Goal: Complete application form

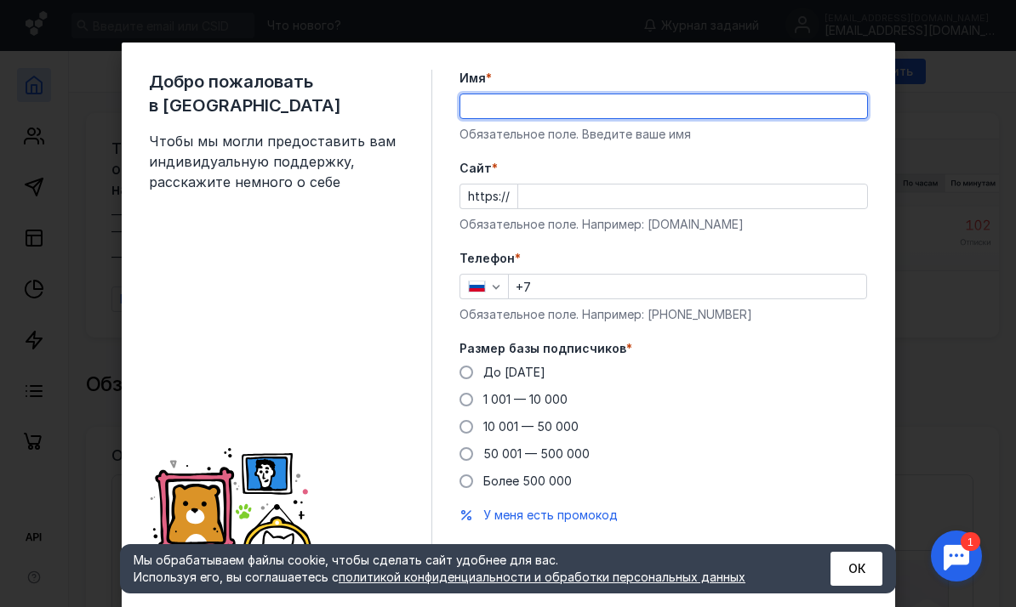
click at [576, 112] on input "Имя *" at bounding box center [663, 106] width 407 height 24
type input "[PERSON_NAME]"
click at [550, 198] on input "Cайт *" at bounding box center [692, 197] width 349 height 24
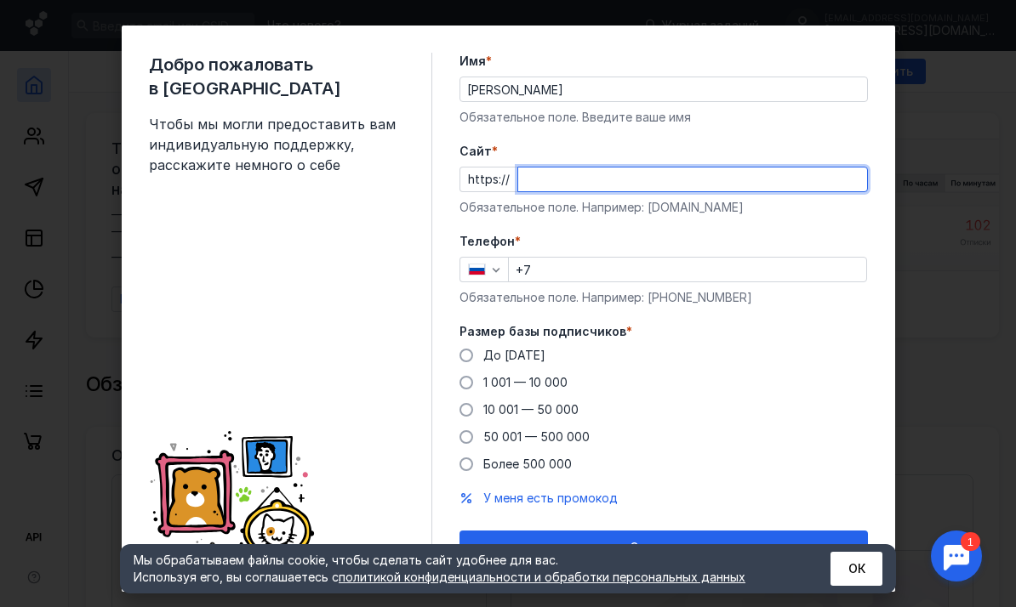
scroll to position [29, 0]
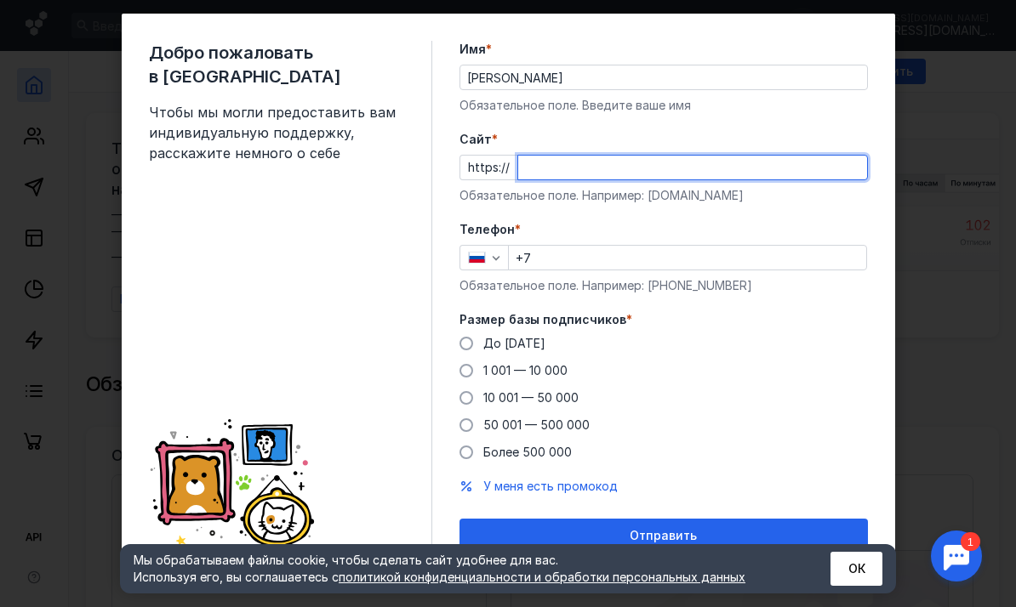
click at [528, 171] on input "Cайт *" at bounding box center [692, 168] width 349 height 24
paste input "[URL][DOMAIN_NAME]"
click at [570, 168] on input "[URL][DOMAIN_NAME]" at bounding box center [692, 168] width 349 height 24
click at [567, 168] on input "[URL][DOMAIN_NAME]" at bounding box center [692, 168] width 349 height 24
type input "[DOMAIN_NAME][URL]"
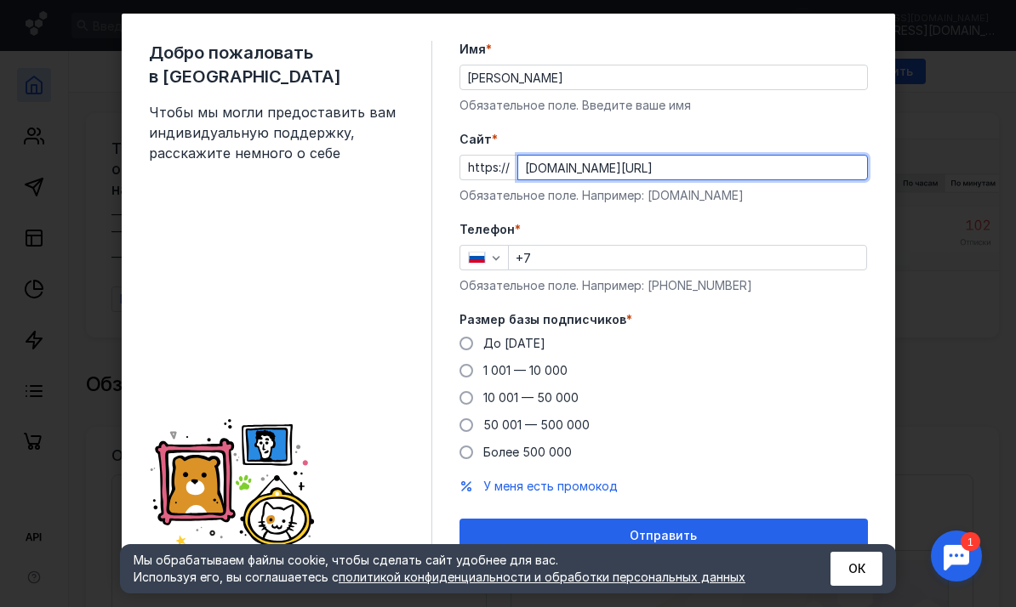
click at [546, 254] on input "+7" at bounding box center [687, 258] width 357 height 24
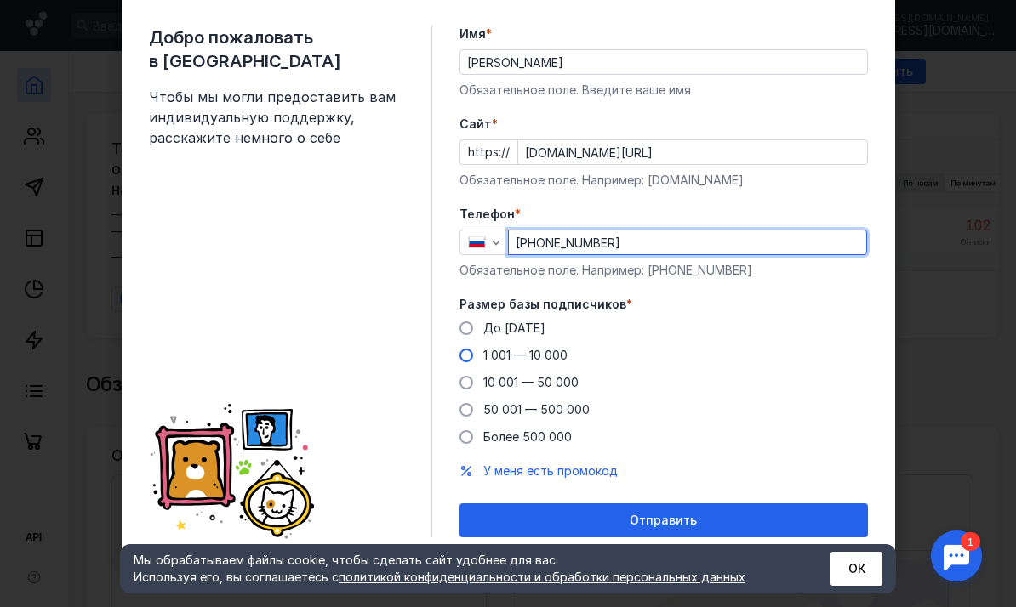
scroll to position [44, 0]
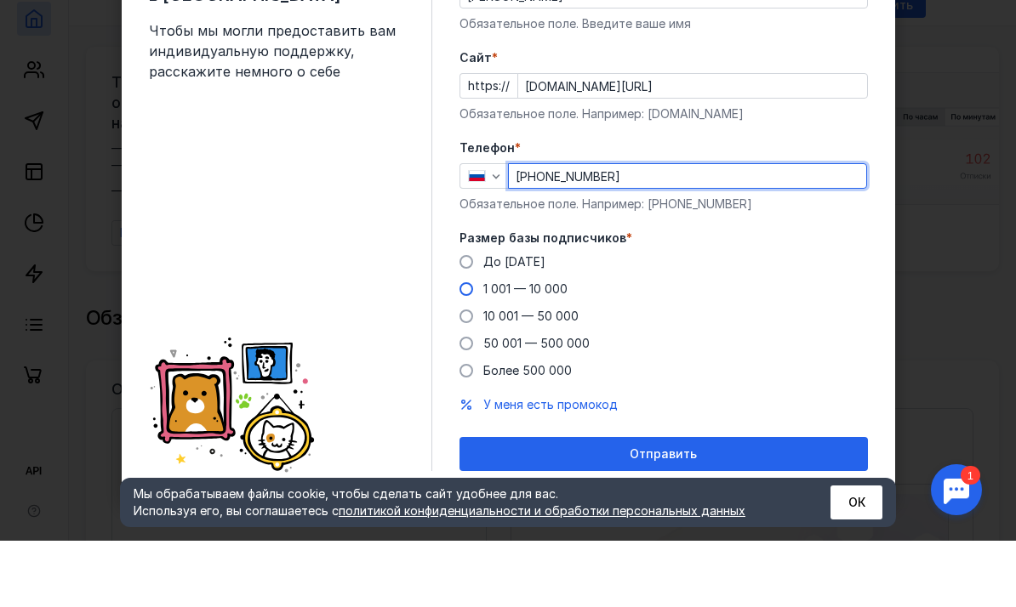
type input "[PHONE_NUMBER]"
click at [470, 347] on label "1 001 — 10 000" at bounding box center [513, 355] width 108 height 17
click at [0, 0] on input "1 001 — 10 000" at bounding box center [0, 0] width 0 height 0
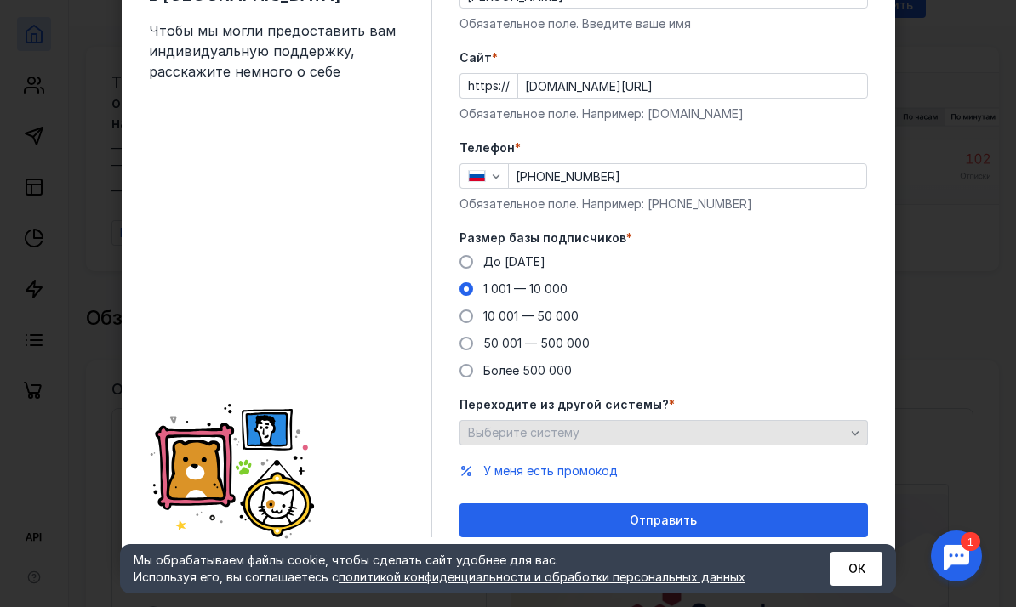
scroll to position [111, 0]
click at [533, 441] on div "Выберите систему" at bounding box center [663, 433] width 408 height 26
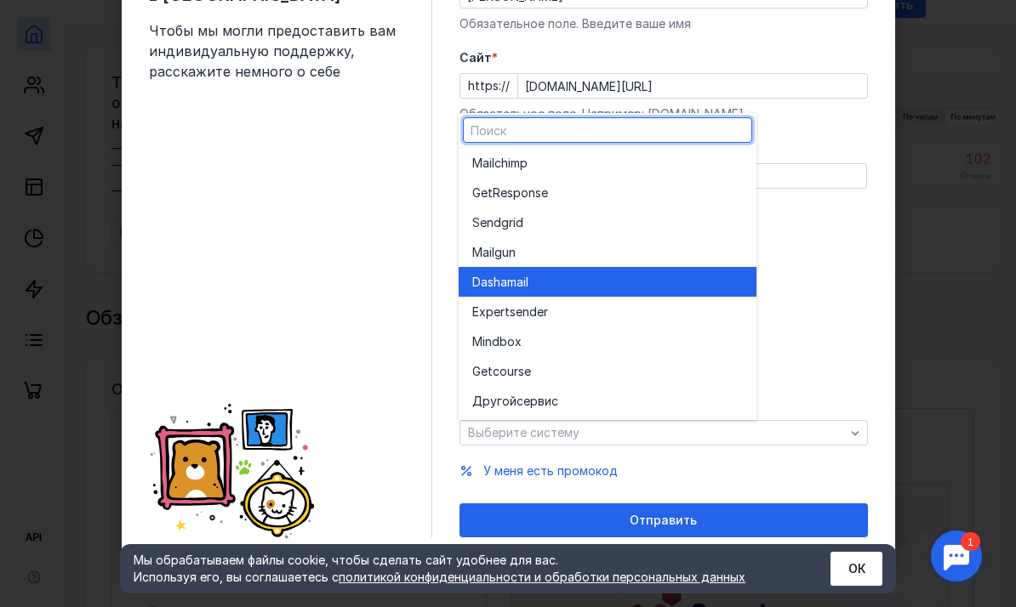
scroll to position [94, 0]
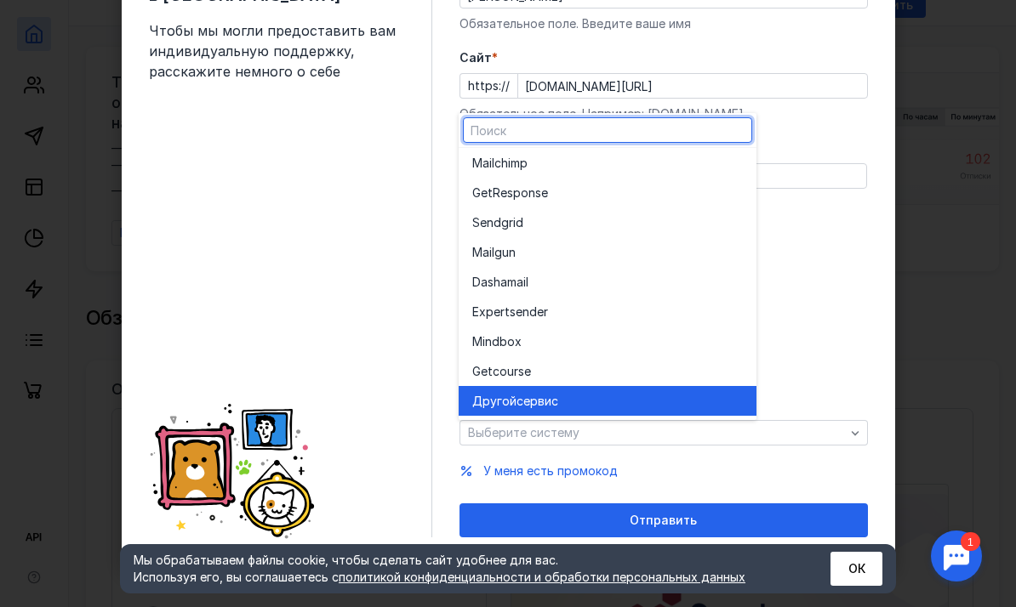
click at [562, 405] on div "Другой сервис" at bounding box center [607, 401] width 271 height 17
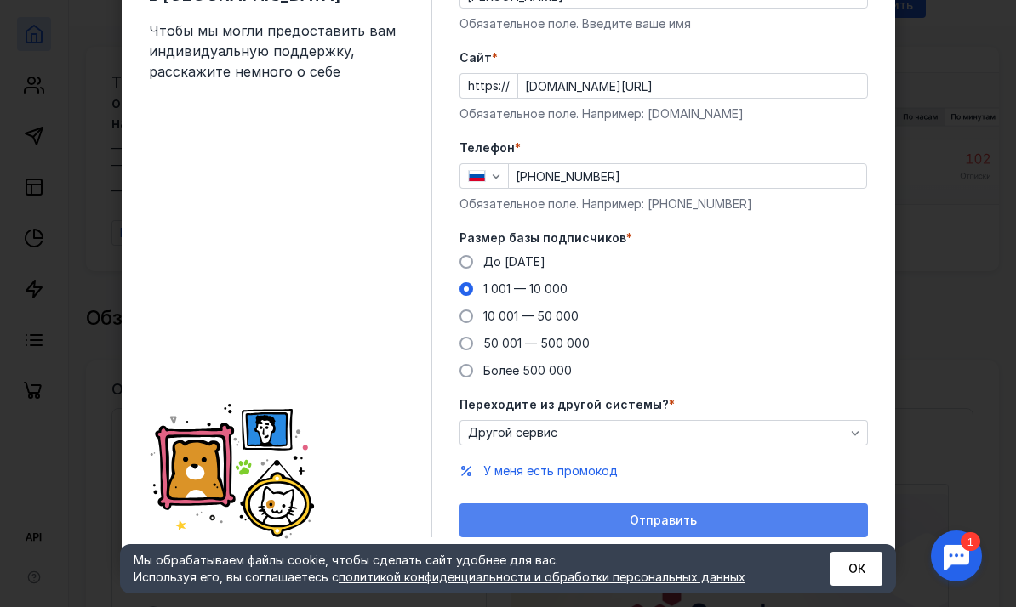
click at [585, 520] on div "Отправить" at bounding box center [663, 521] width 391 height 14
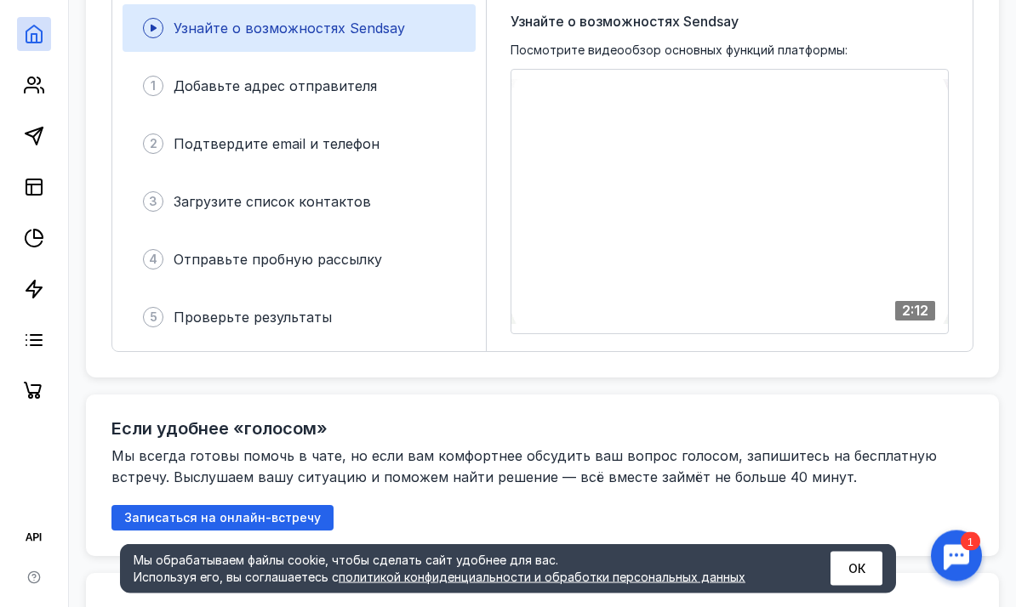
scroll to position [482, 0]
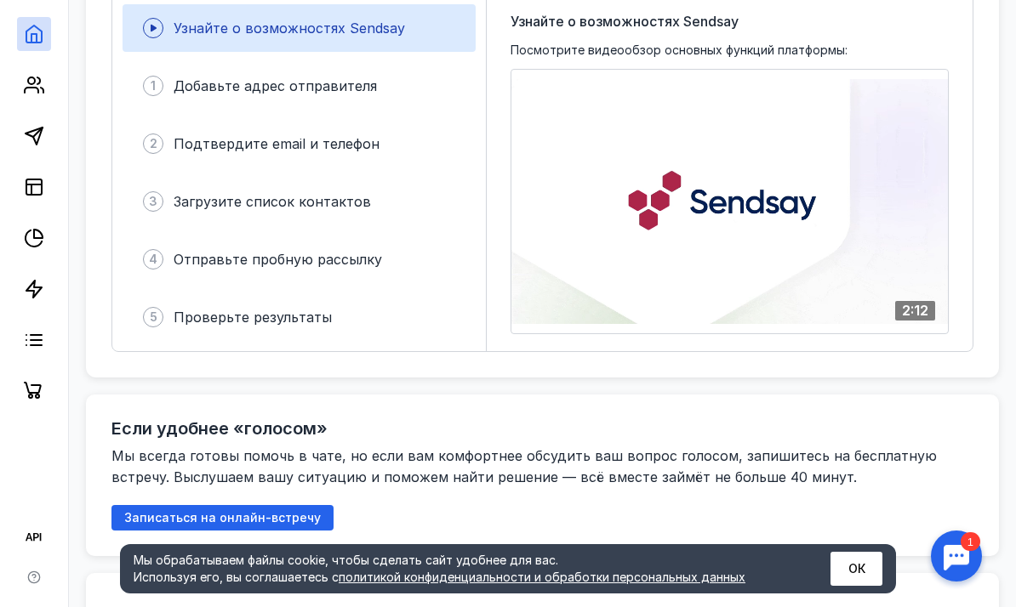
click at [857, 575] on button "ОК" at bounding box center [856, 569] width 52 height 34
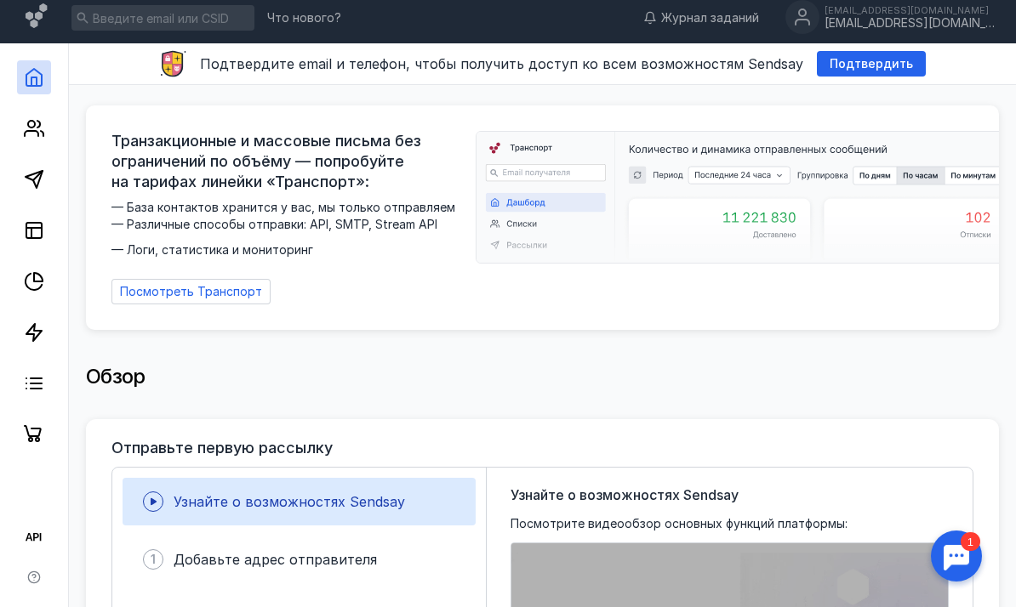
scroll to position [0, 0]
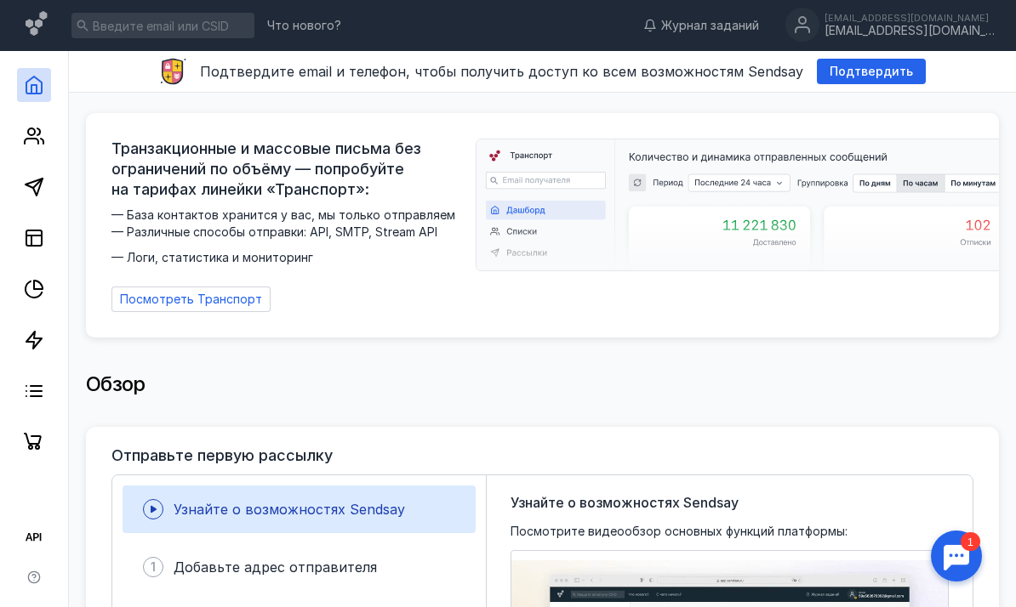
click at [659, 372] on div "Обзор" at bounding box center [542, 385] width 913 height 34
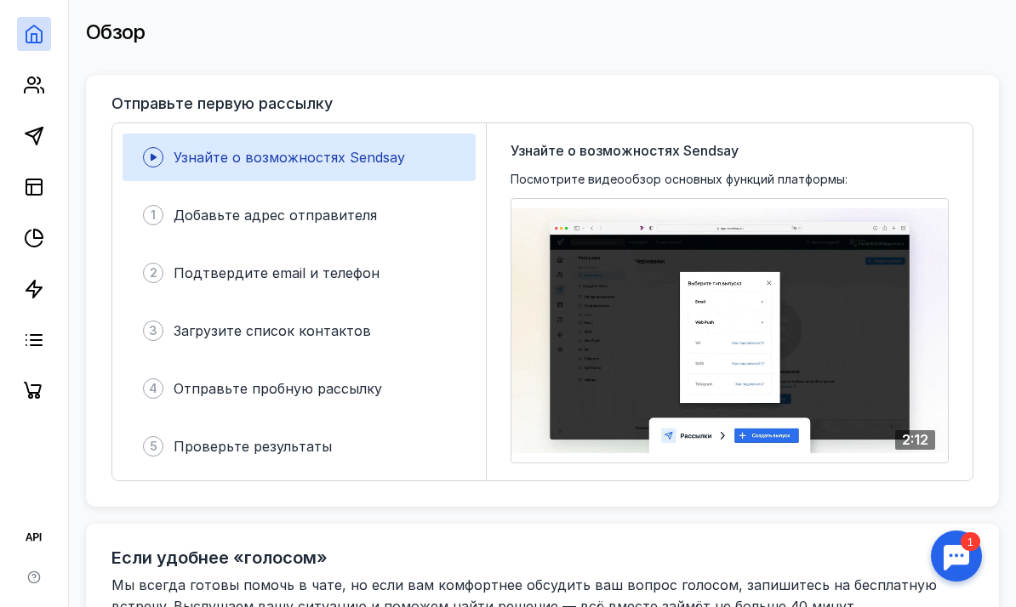
scroll to position [402, 0]
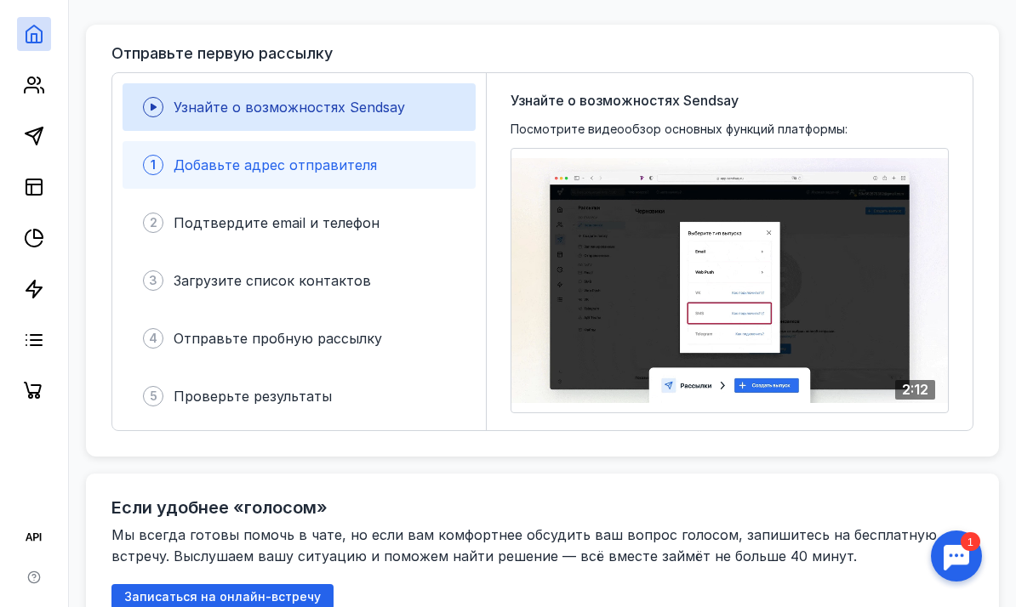
click at [413, 164] on div "1 Добавьте адрес отправителя" at bounding box center [299, 165] width 353 height 48
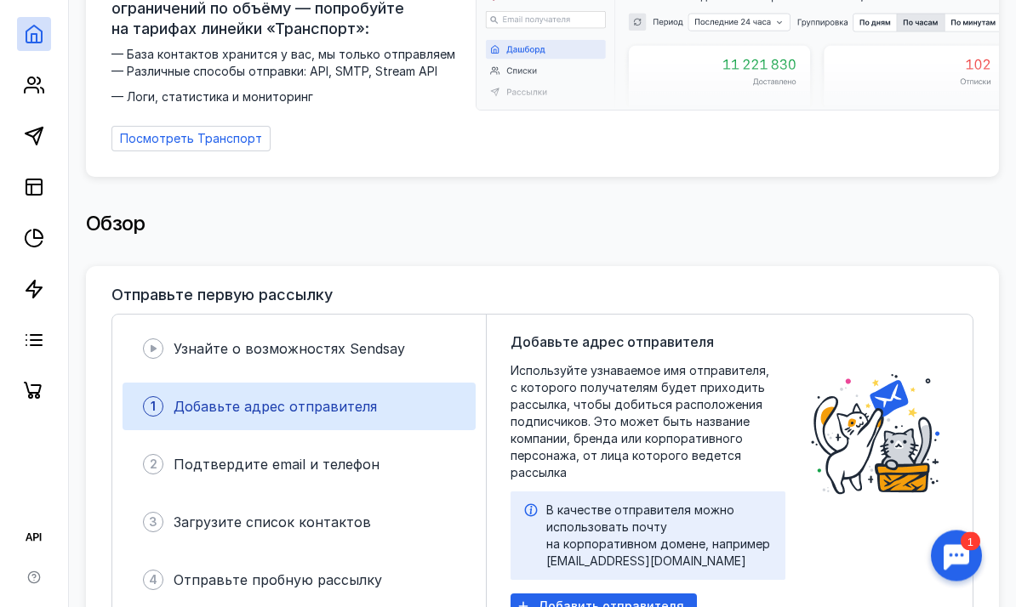
scroll to position [0, 0]
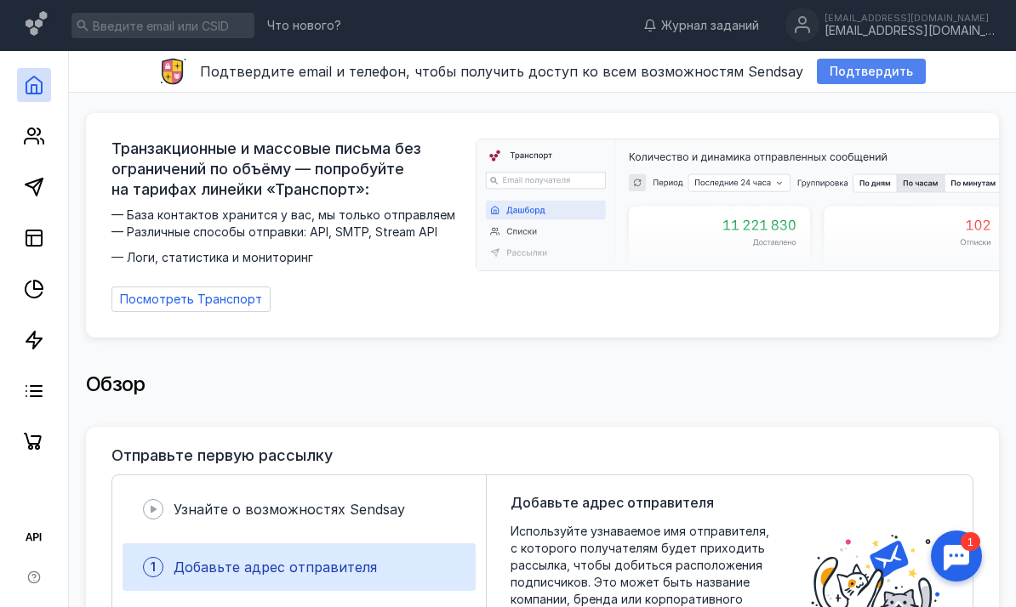
click at [884, 69] on span "Подтвердить" at bounding box center [871, 72] width 83 height 14
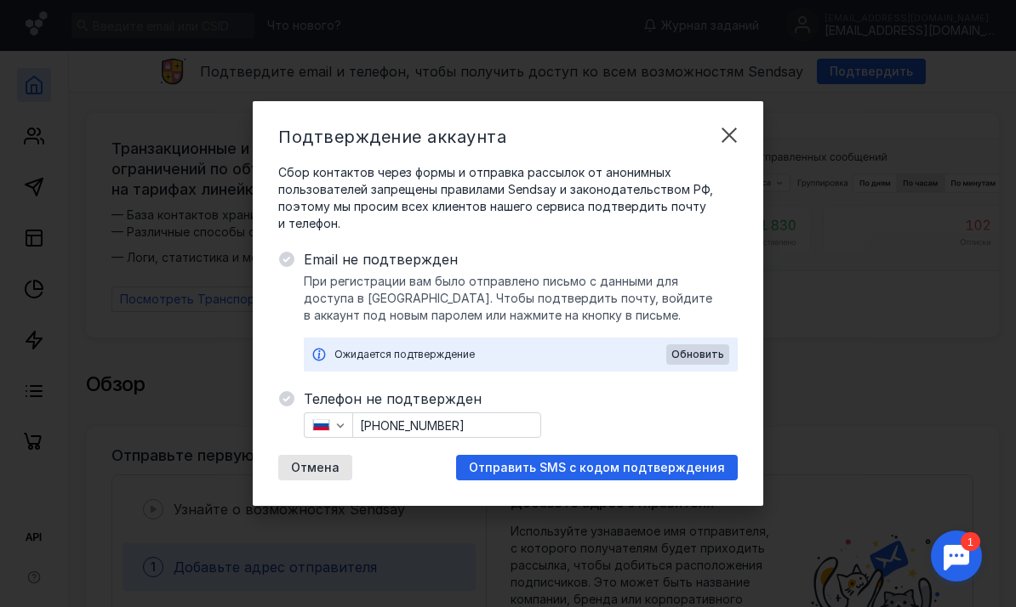
click at [643, 465] on span "Отправить SMS с кодом подтверждения" at bounding box center [597, 468] width 256 height 14
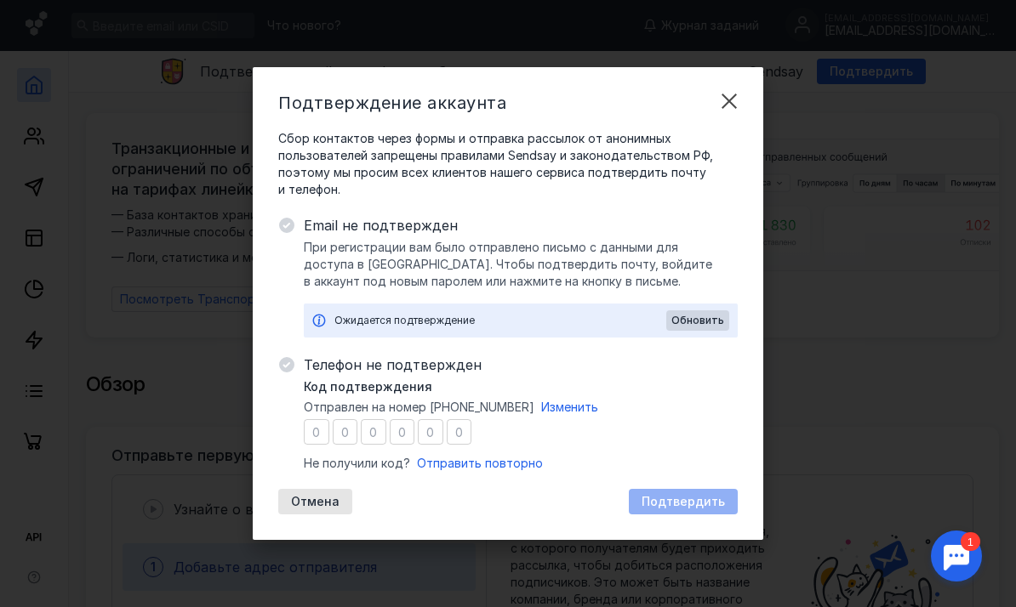
click at [311, 440] on input "number" at bounding box center [317, 432] width 26 height 26
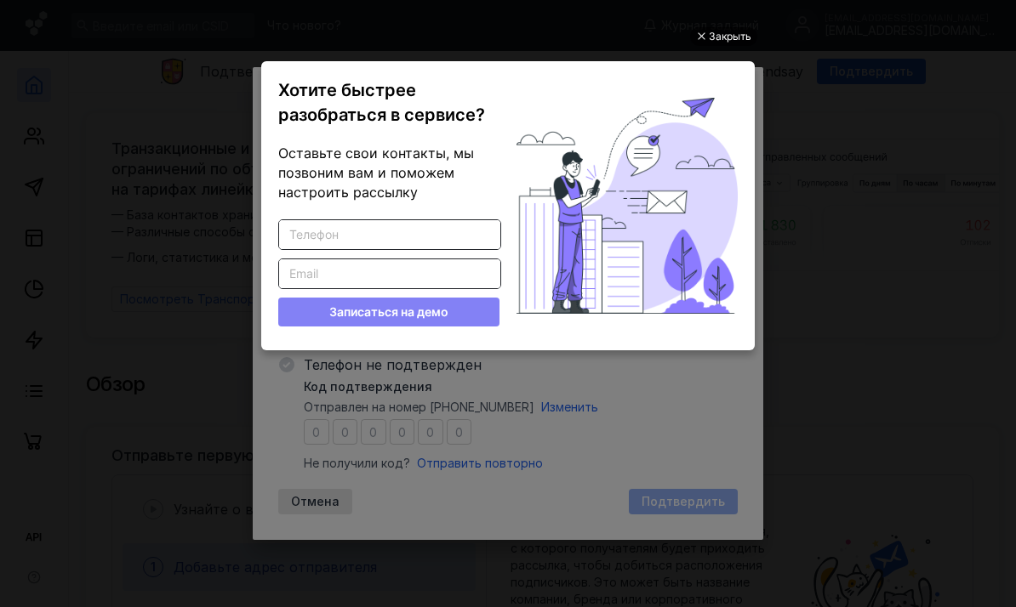
click at [712, 29] on div "Закрыть" at bounding box center [730, 36] width 43 height 19
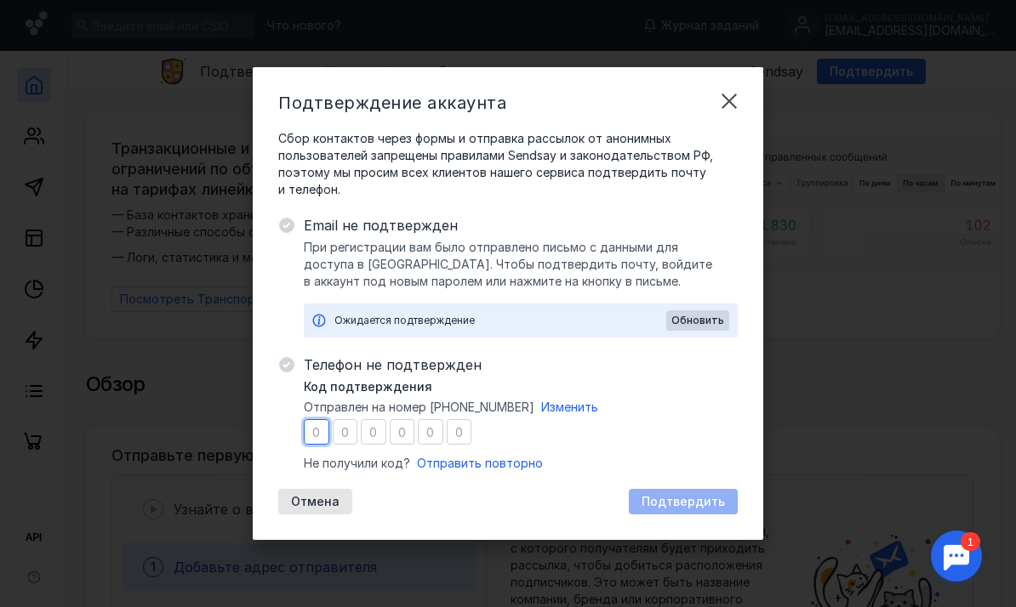
click at [315, 432] on input "number" at bounding box center [317, 432] width 26 height 26
type input "1"
type input "6"
type input "1"
type input "3"
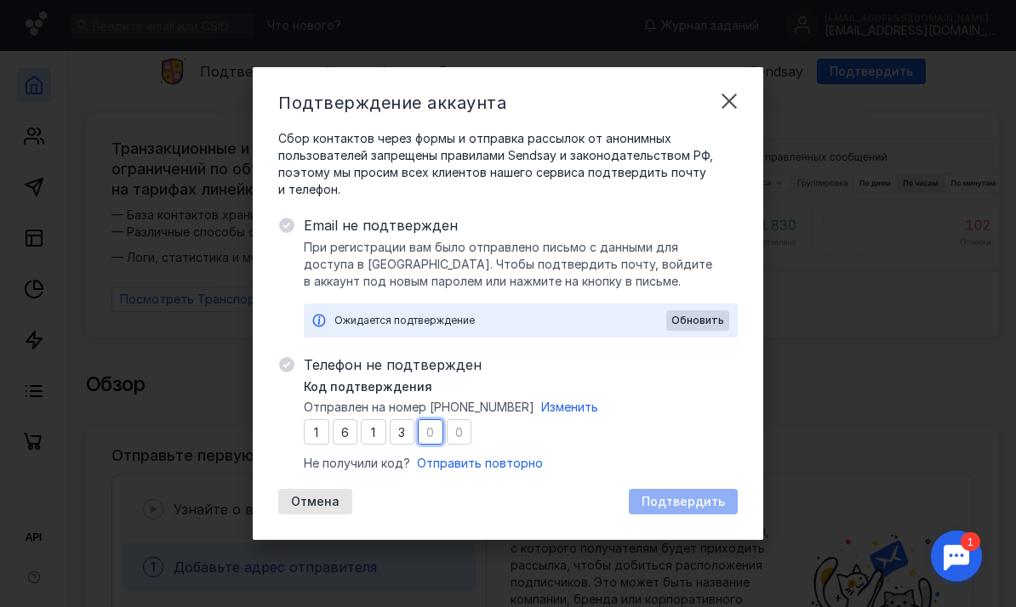
type input "9"
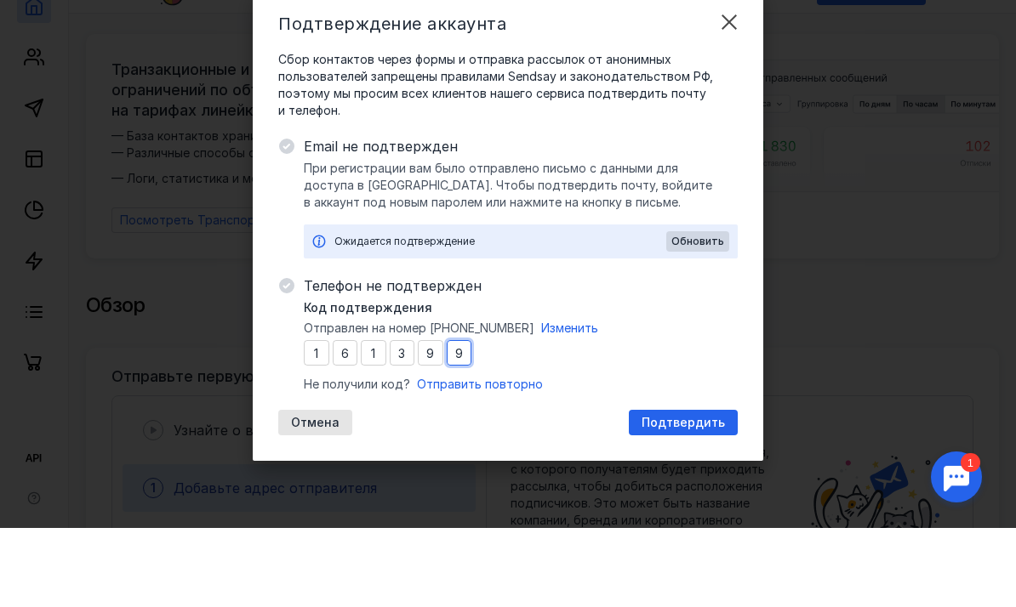
type input "9"
click at [644, 495] on div "Подтвердить" at bounding box center [683, 502] width 100 height 14
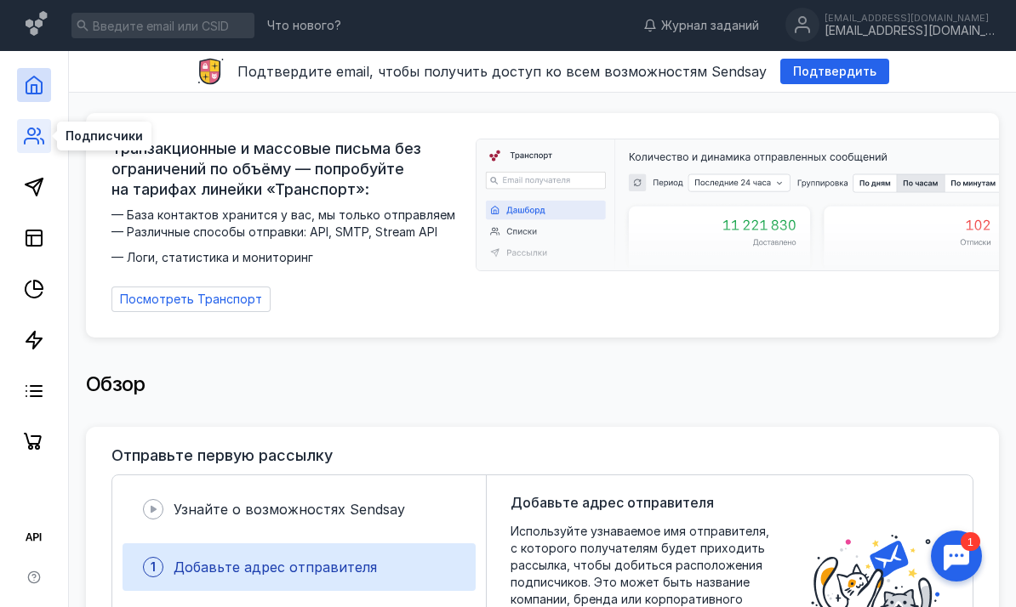
click at [35, 140] on icon at bounding box center [34, 136] width 20 height 20
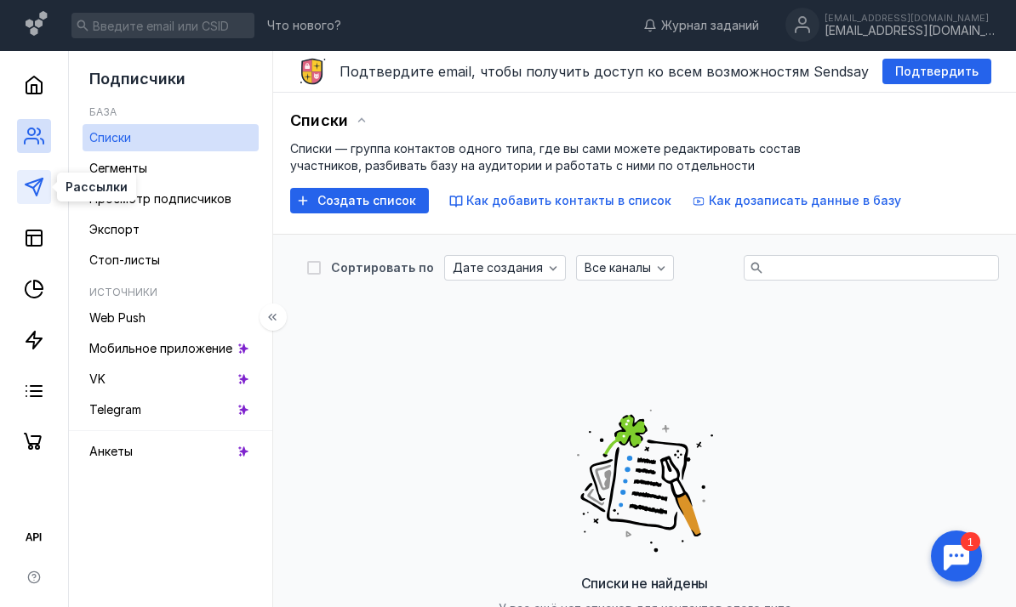
click at [31, 191] on icon at bounding box center [34, 187] width 20 height 20
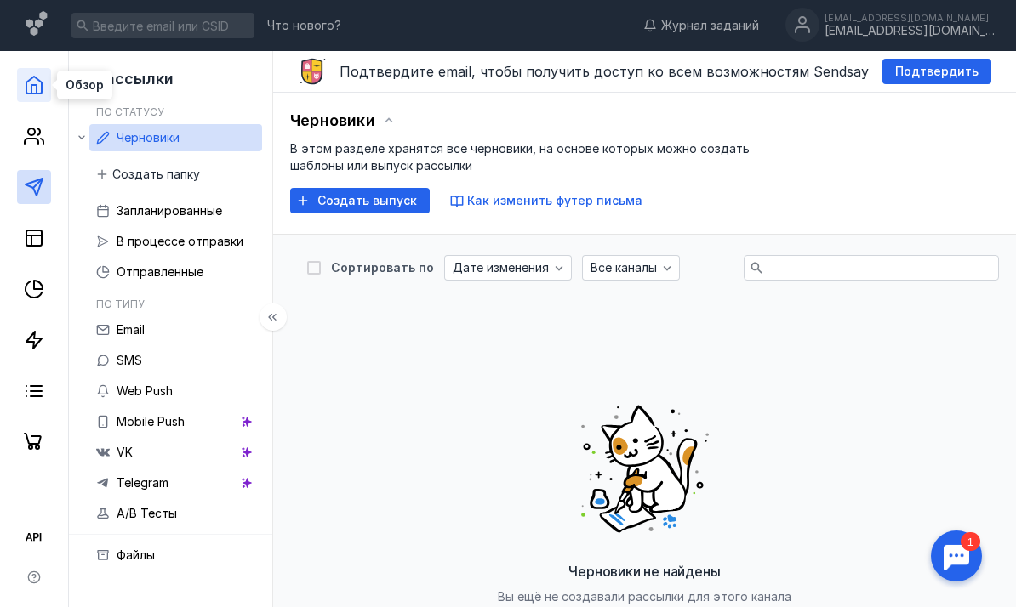
click at [41, 89] on icon at bounding box center [33, 85] width 15 height 17
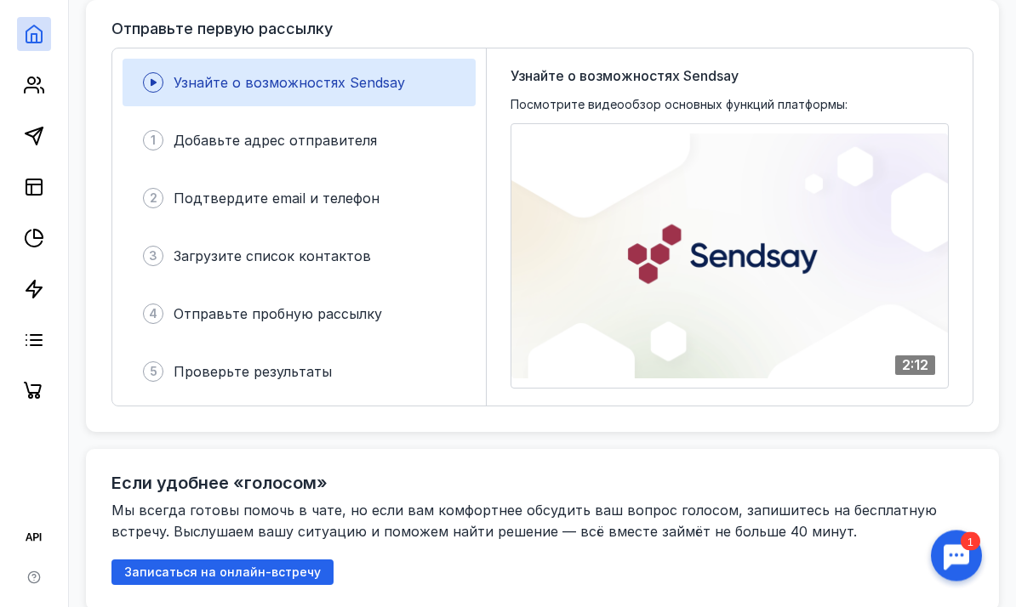
scroll to position [548, 0]
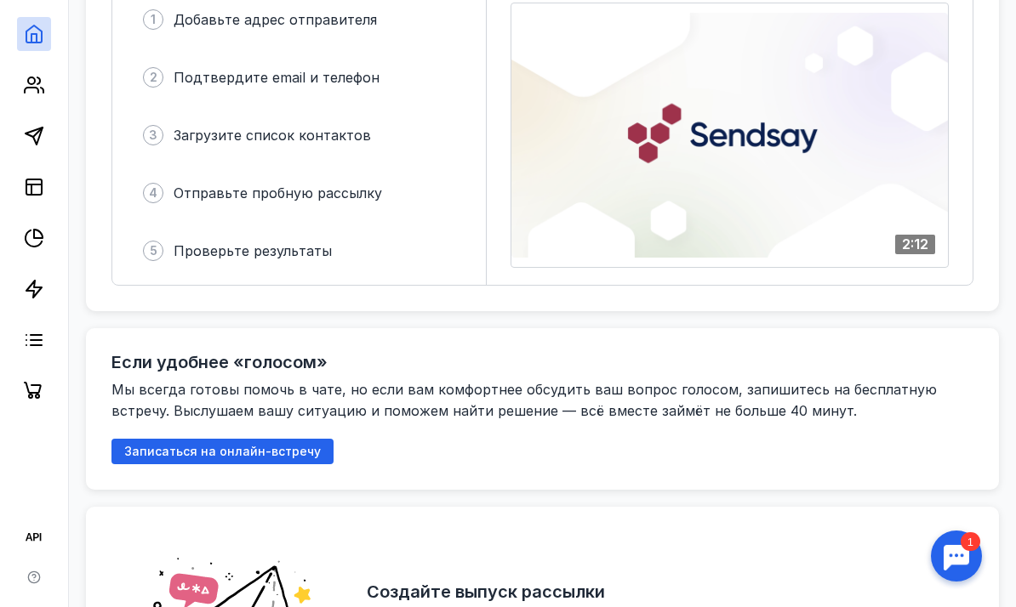
click at [964, 566] on div at bounding box center [956, 556] width 53 height 53
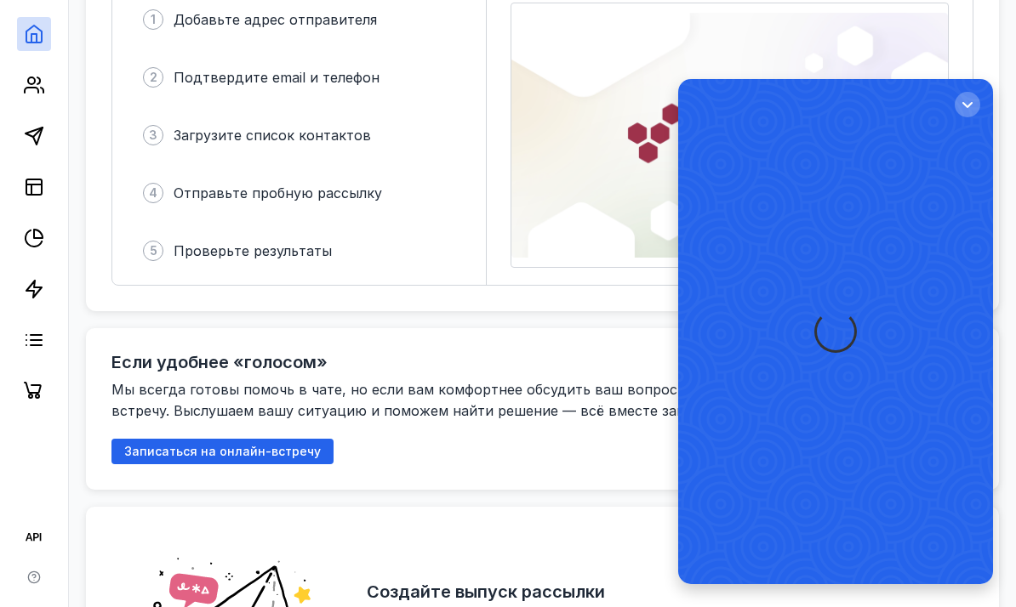
scroll to position [0, 0]
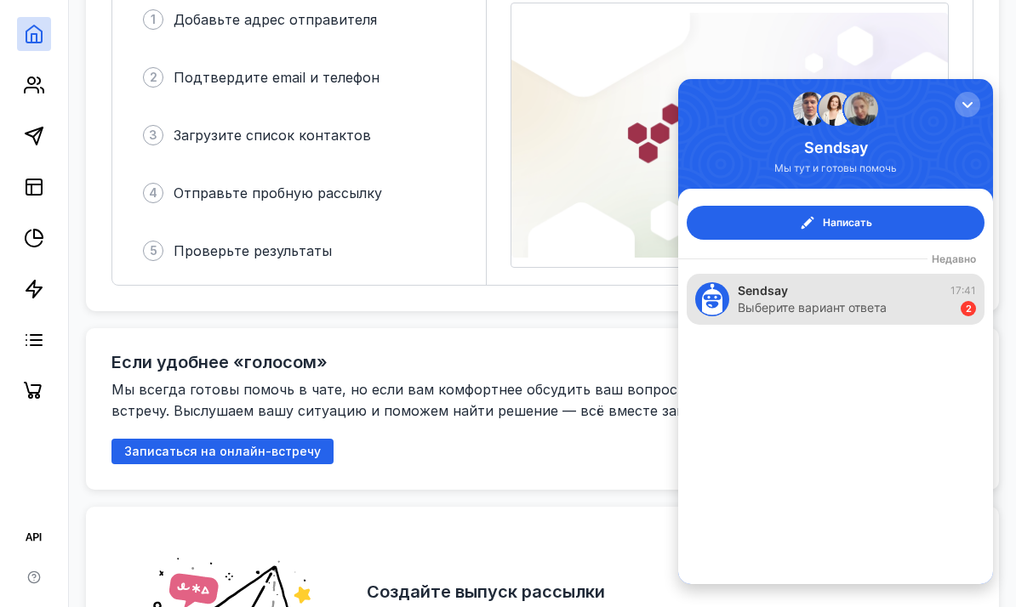
click at [871, 308] on div "Выберите вариант ответа" at bounding box center [812, 307] width 149 height 17
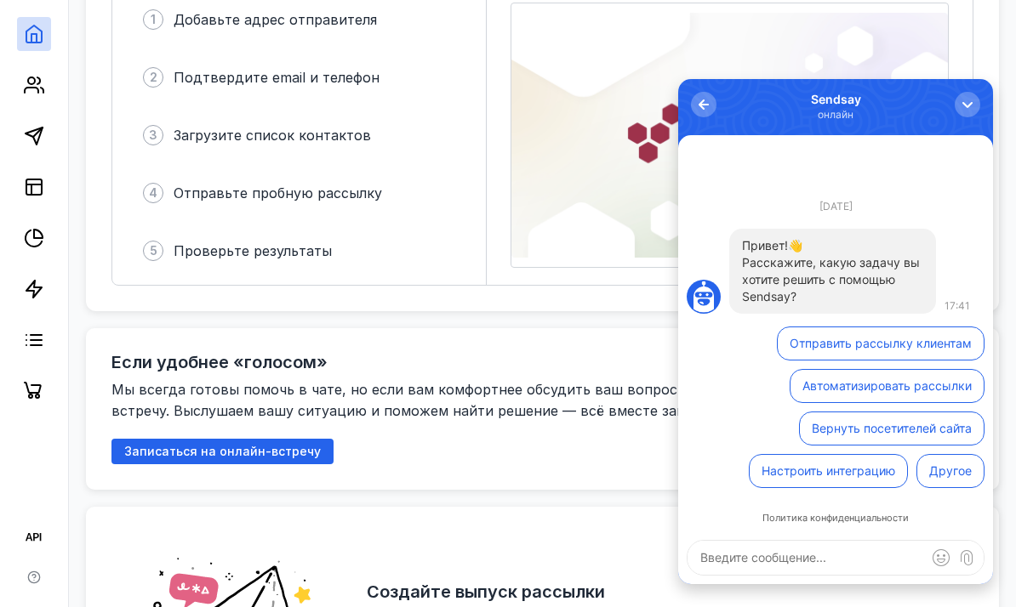
click at [823, 345] on button "Отправить рассылку клиентам" at bounding box center [881, 344] width 208 height 34
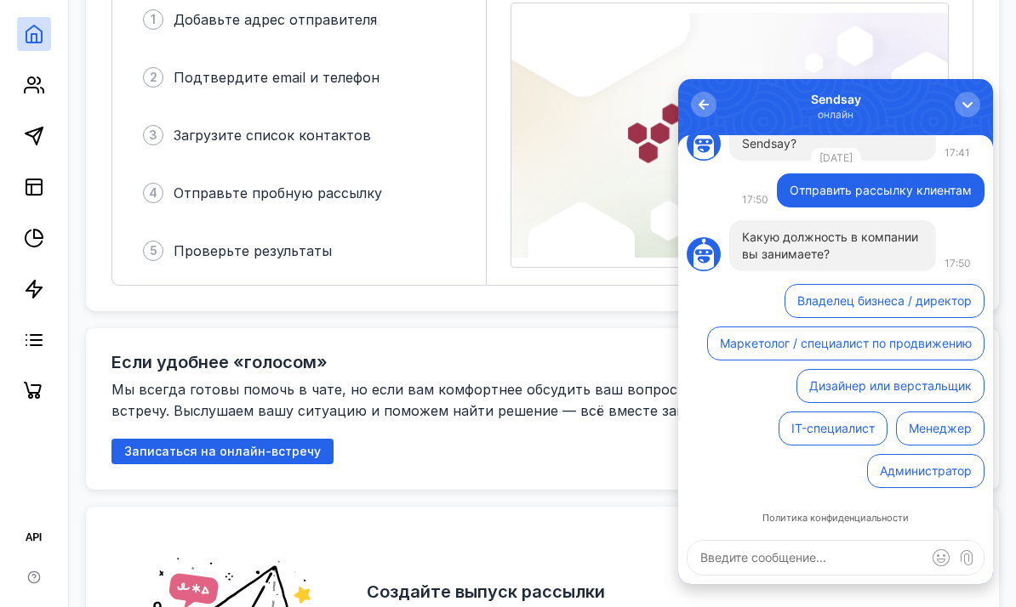
click at [871, 351] on button "Маркетолог / специалист по продвижению" at bounding box center [845, 344] width 277 height 34
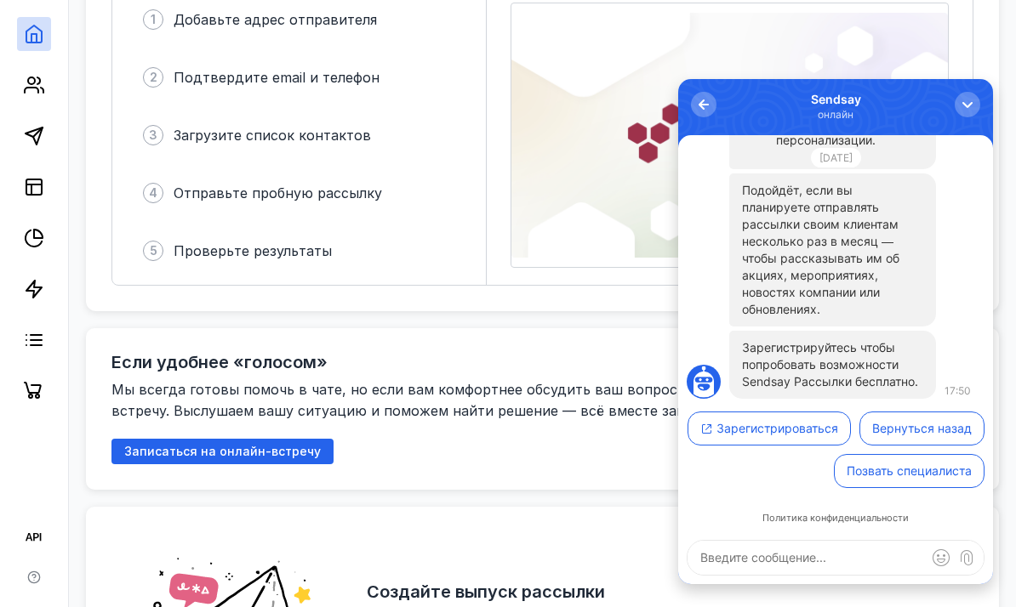
click at [626, 441] on div "Если удобнее «голосом» Мы всегда готовы помочь в чате, но если вам комфортнее о…" at bounding box center [542, 409] width 862 height 111
click at [961, 102] on div "button" at bounding box center [967, 104] width 17 height 17
